Goal: Manage account settings

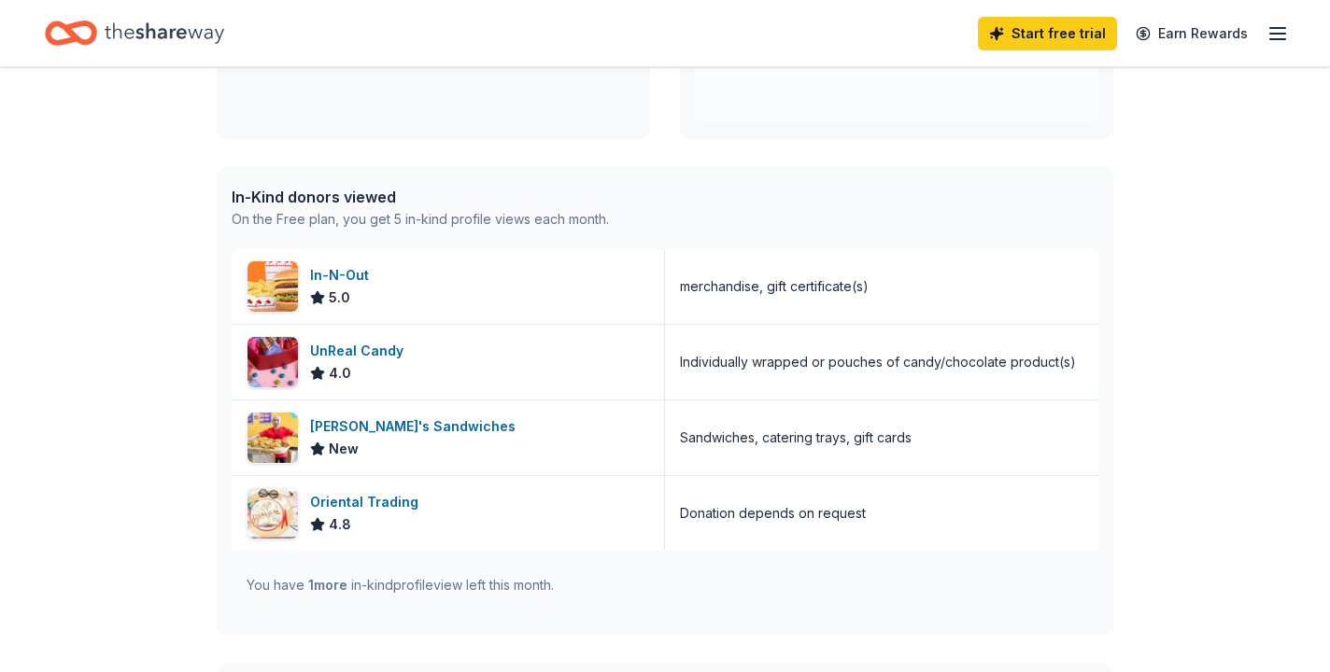
scroll to position [457, 0]
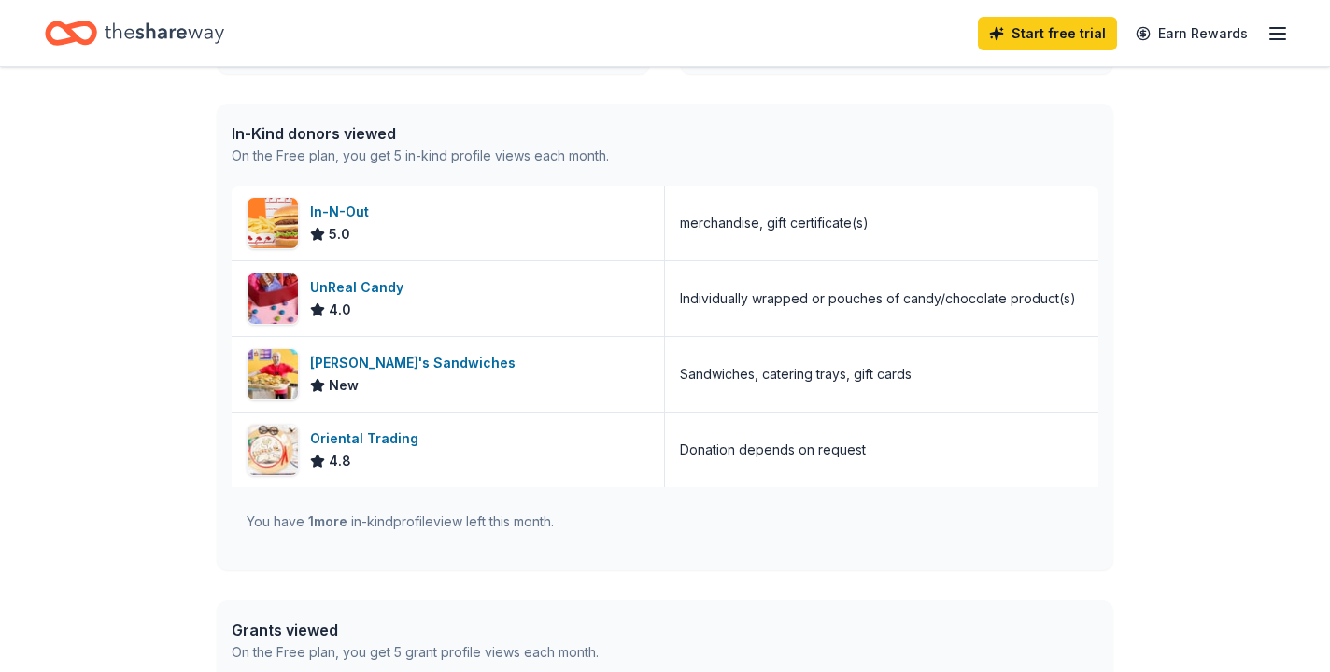
click at [1278, 37] on icon "button" at bounding box center [1277, 33] width 22 height 22
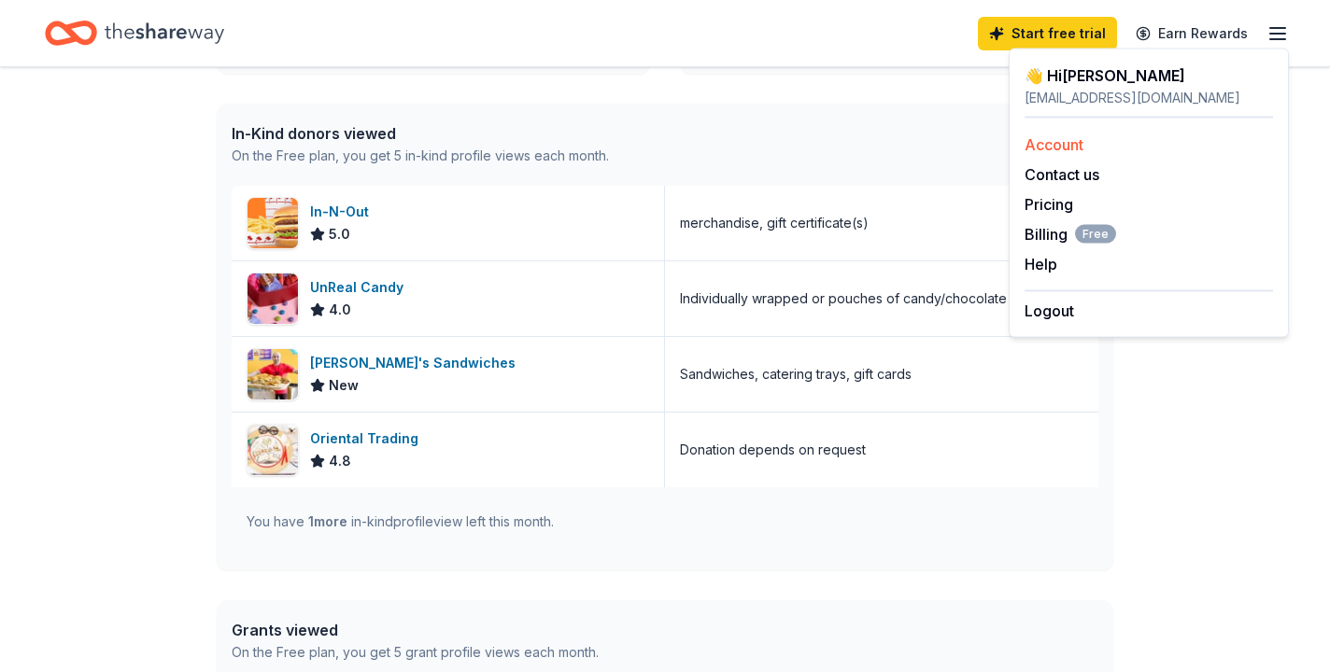
click at [1078, 144] on link "Account" at bounding box center [1053, 144] width 59 height 19
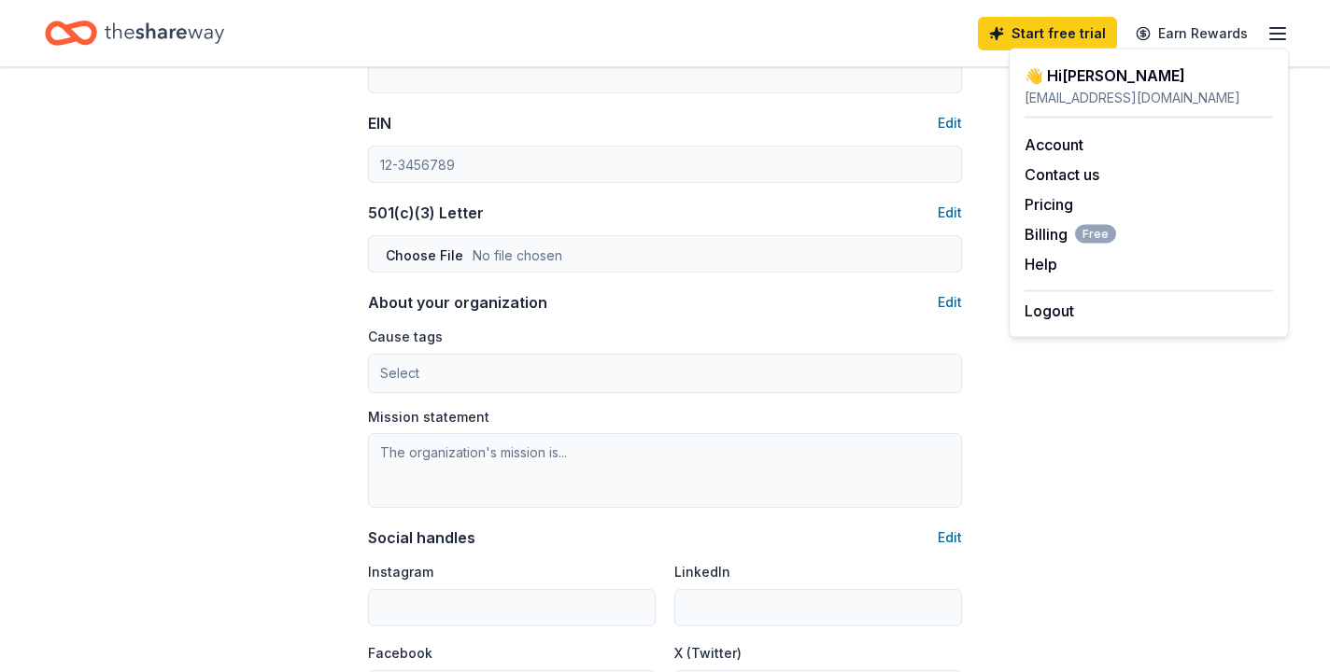
scroll to position [1010, 0]
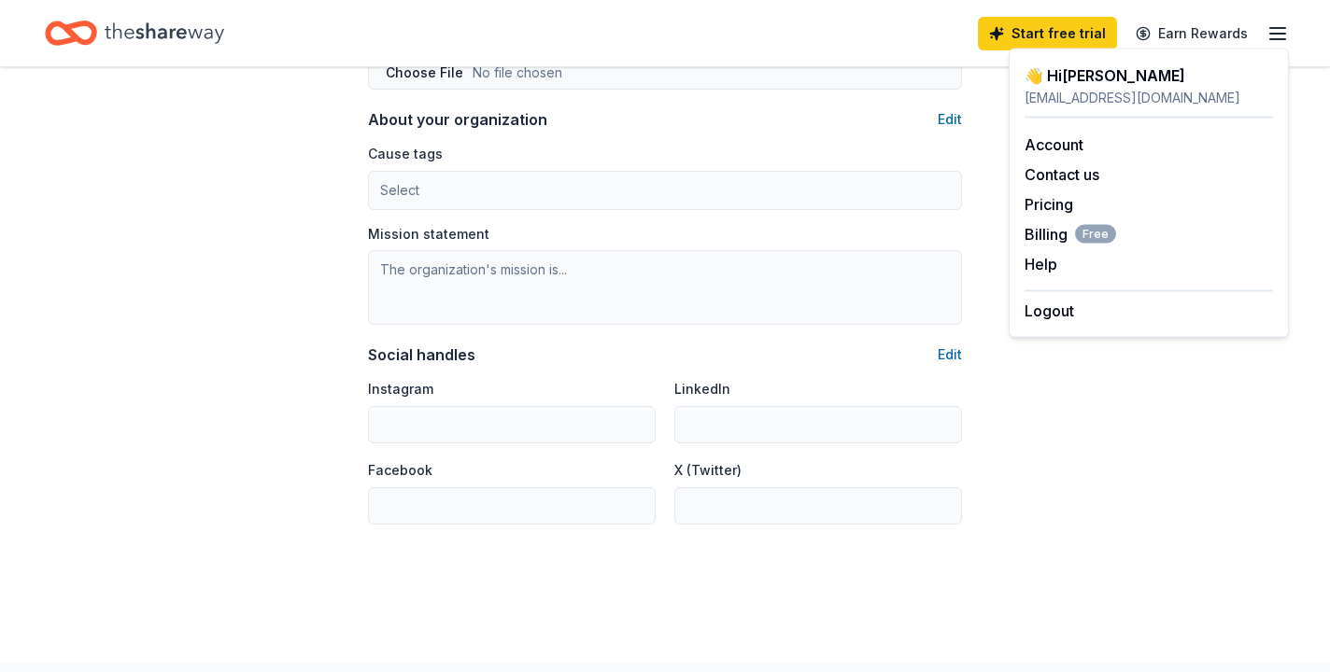
click at [1274, 23] on icon "button" at bounding box center [1277, 33] width 22 height 22
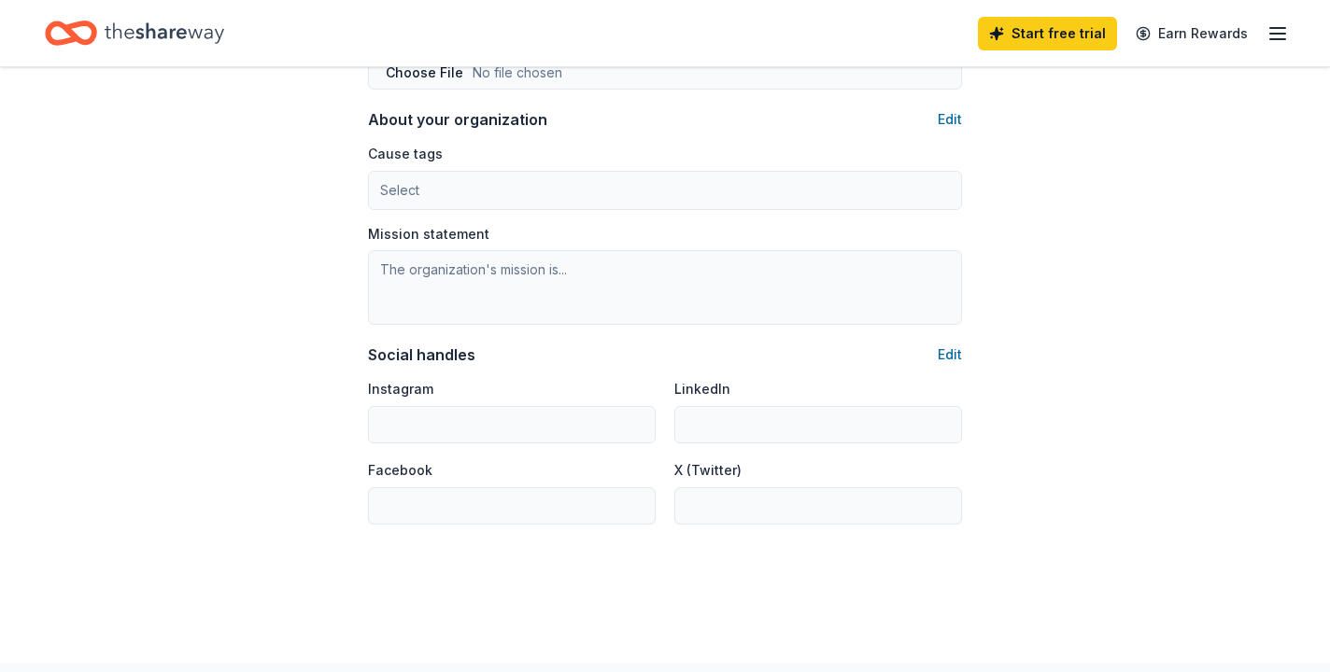
click at [1274, 28] on line "button" at bounding box center [1277, 28] width 15 height 0
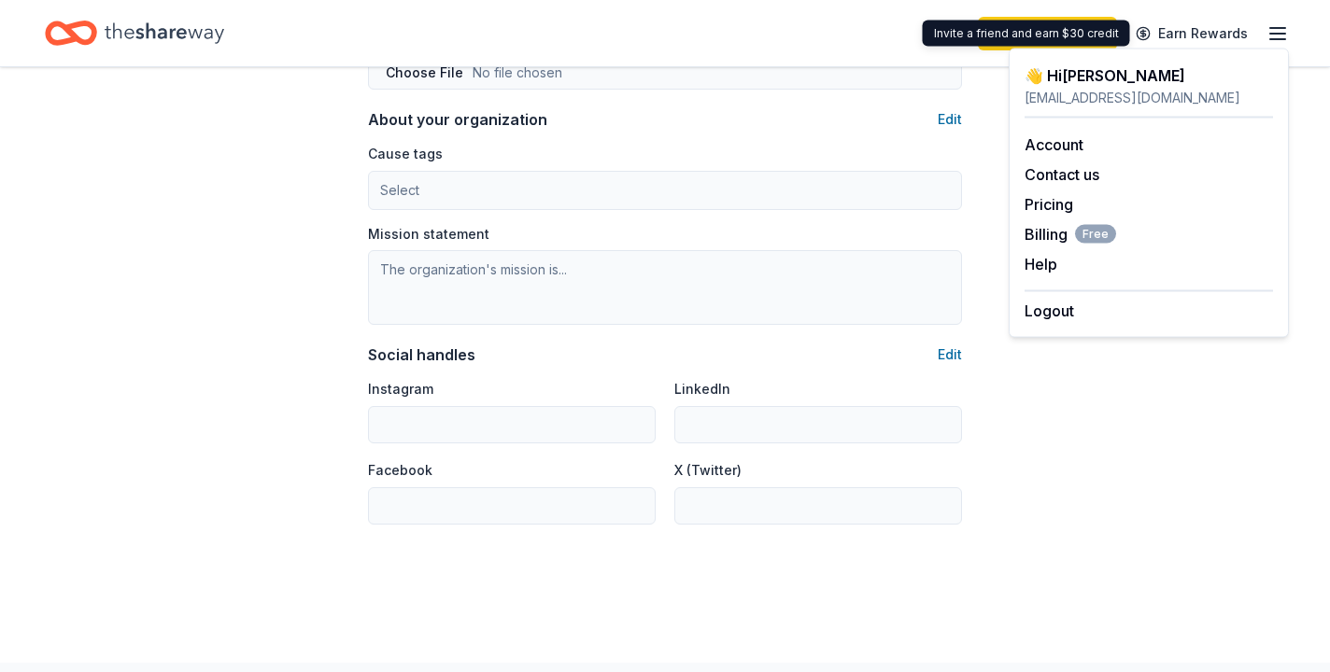
click at [1066, 80] on div "👋 Hi [PERSON_NAME]" at bounding box center [1148, 75] width 248 height 22
click at [1030, 75] on div "👋 Hi [PERSON_NAME]" at bounding box center [1148, 75] width 248 height 22
click at [69, 45] on icon "Home" at bounding box center [71, 33] width 52 height 44
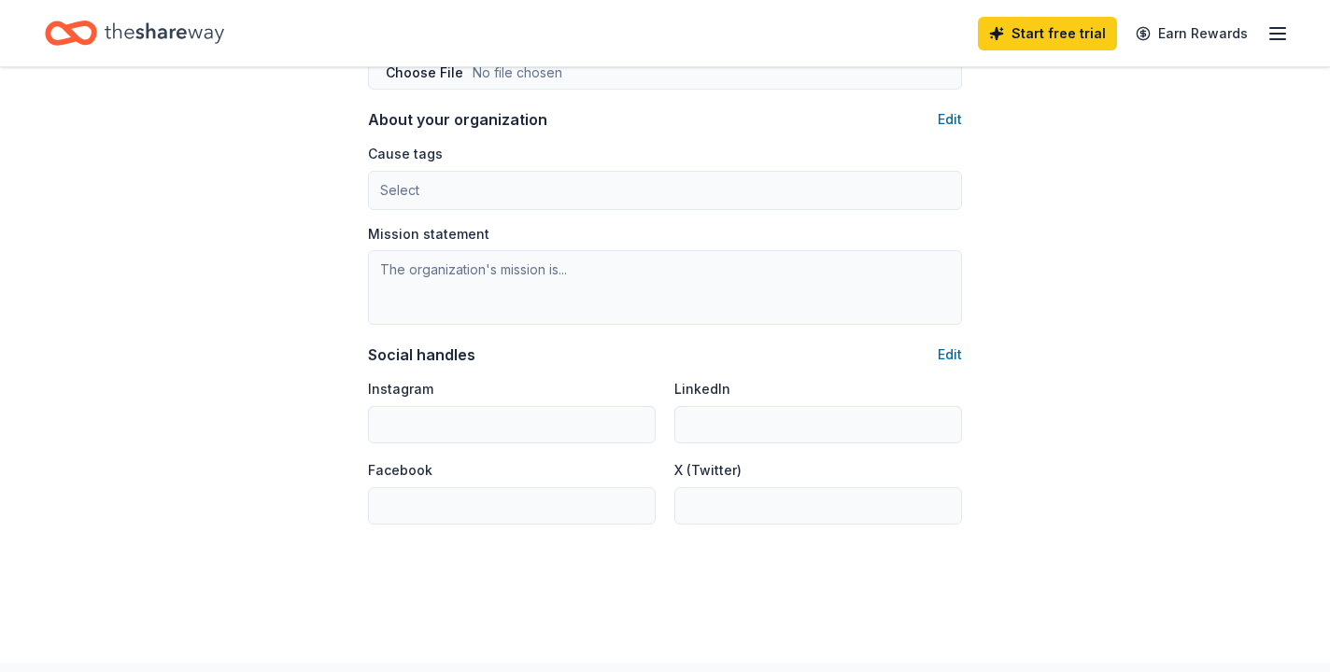
click at [113, 34] on icon "Home" at bounding box center [165, 33] width 120 height 38
click at [117, 32] on icon "Home" at bounding box center [165, 33] width 120 height 38
